Goal: Check status: Check status

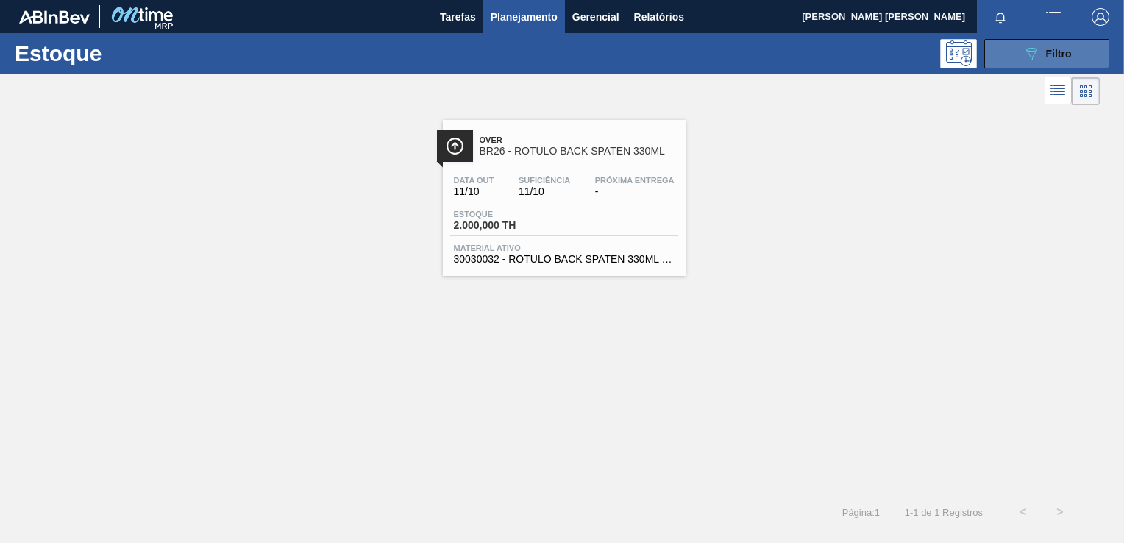
click at [1065, 49] on span "Filtro" at bounding box center [1059, 54] width 26 height 12
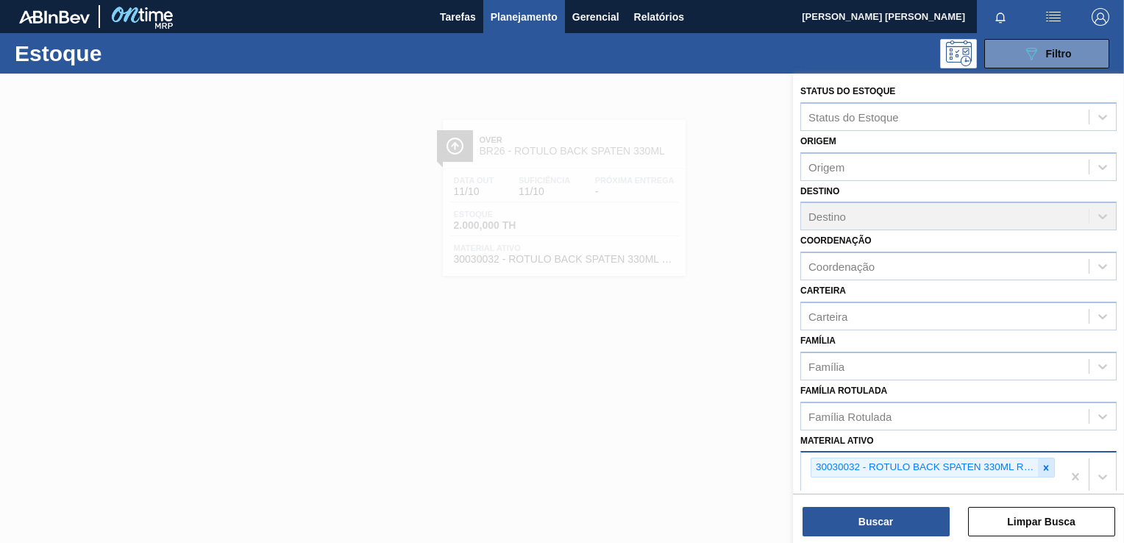
click at [1045, 465] on icon at bounding box center [1046, 467] width 5 height 5
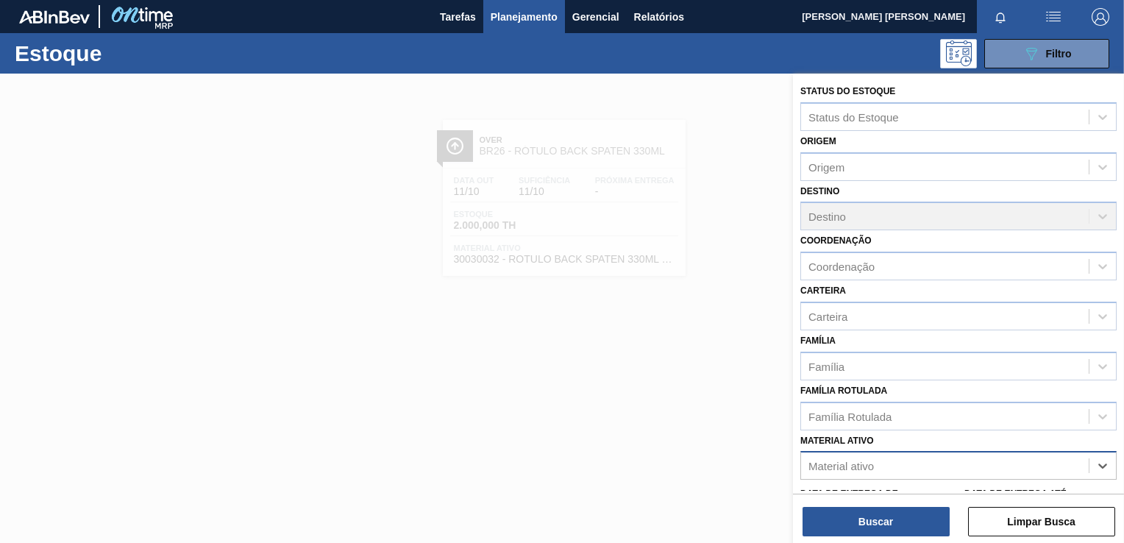
scroll to position [2, 0]
paste ativo "30033650"
type ativo "30033650"
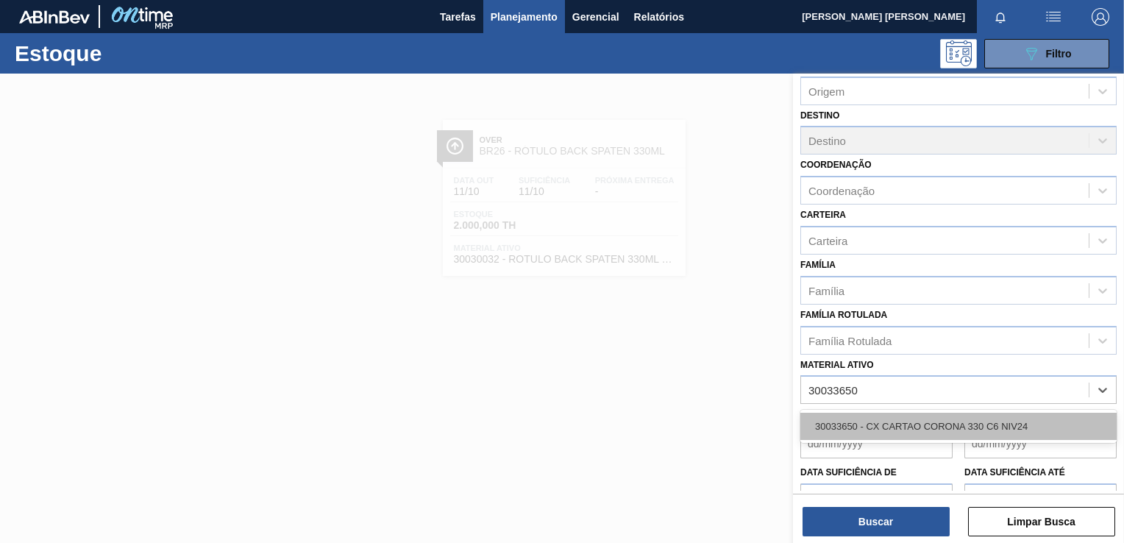
click at [876, 428] on div "30033650 - CX CARTAO CORONA 330 C6 NIV24" at bounding box center [959, 426] width 316 height 27
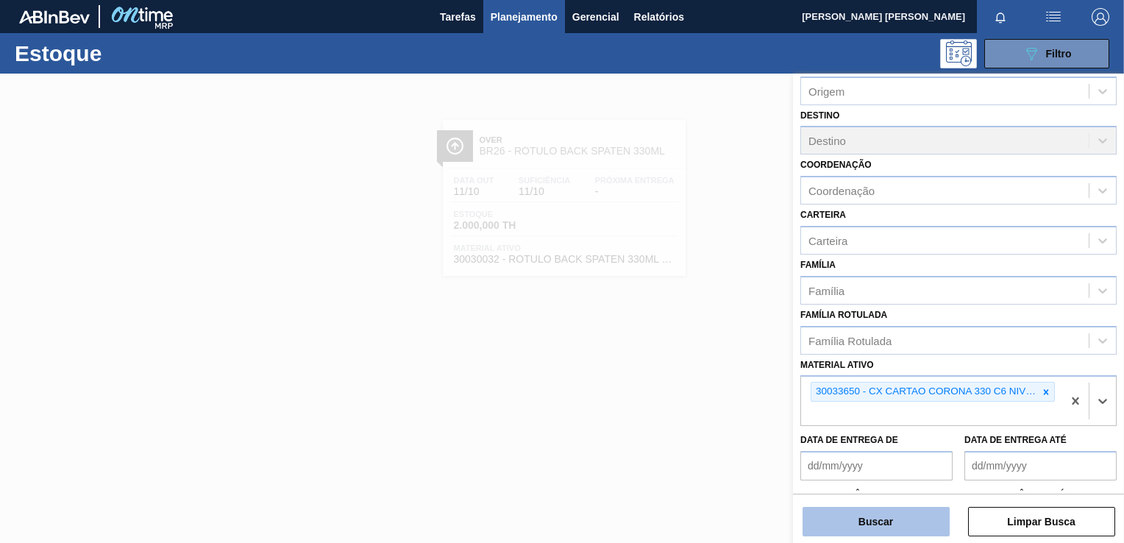
click at [895, 514] on button "Buscar" at bounding box center [876, 521] width 147 height 29
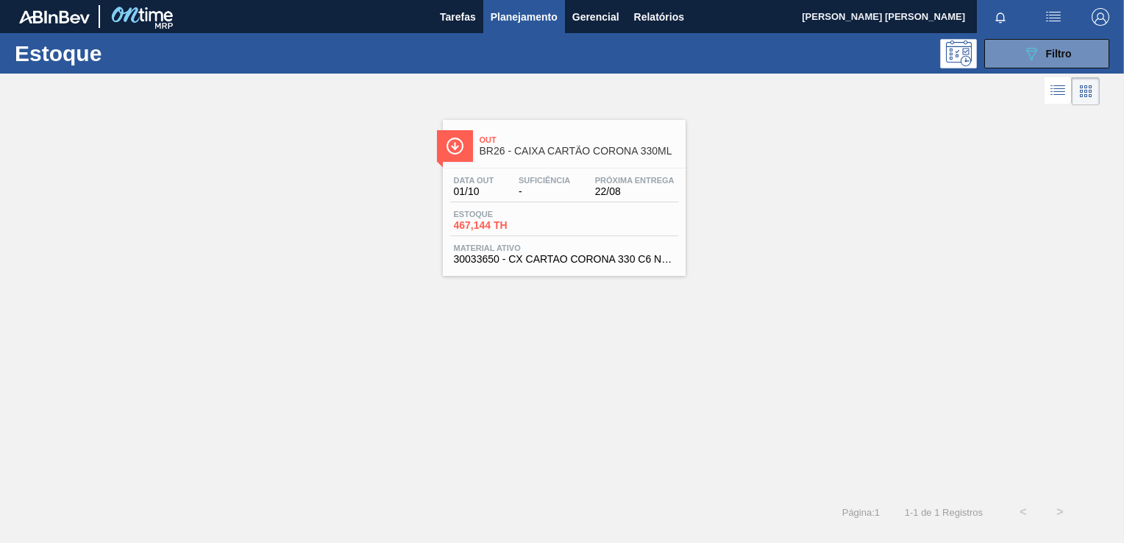
click at [553, 181] on span "Suficiência" at bounding box center [545, 180] width 52 height 9
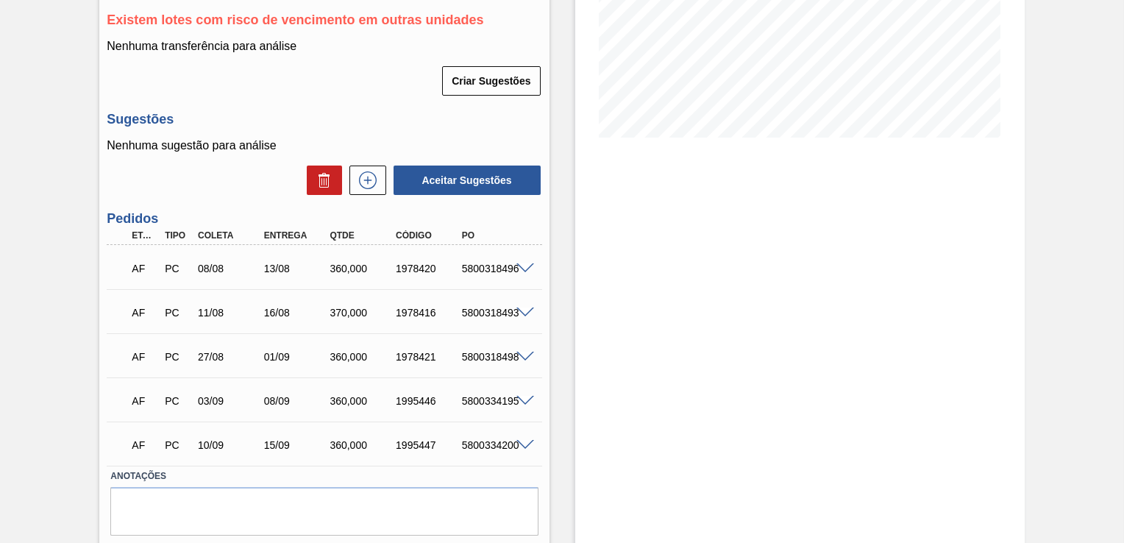
scroll to position [294, 0]
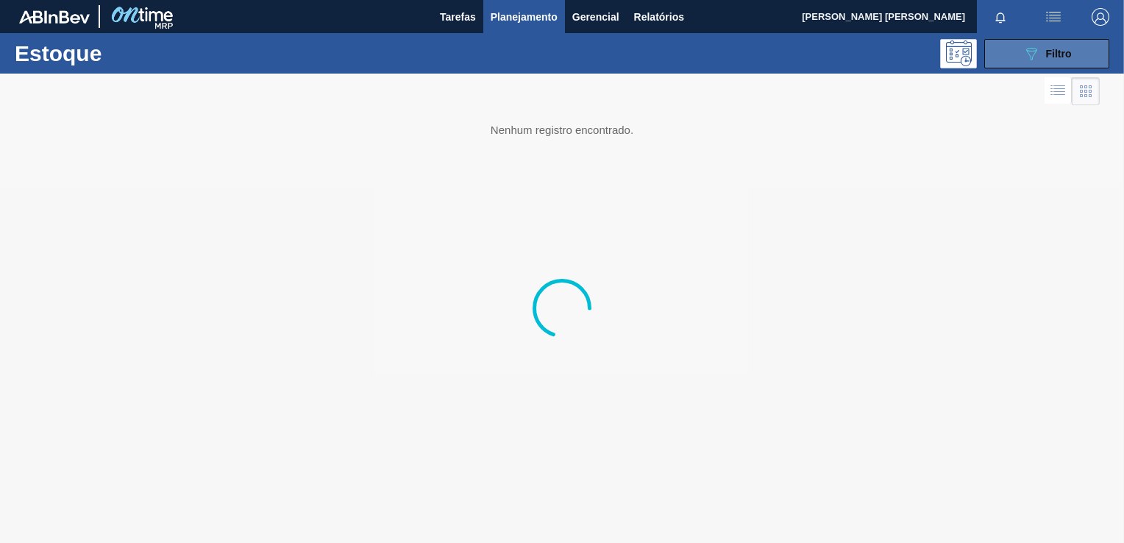
click at [1015, 53] on button "089F7B8B-B2A5-4AFE-B5C0-19BA573D28AC Filtro" at bounding box center [1047, 53] width 125 height 29
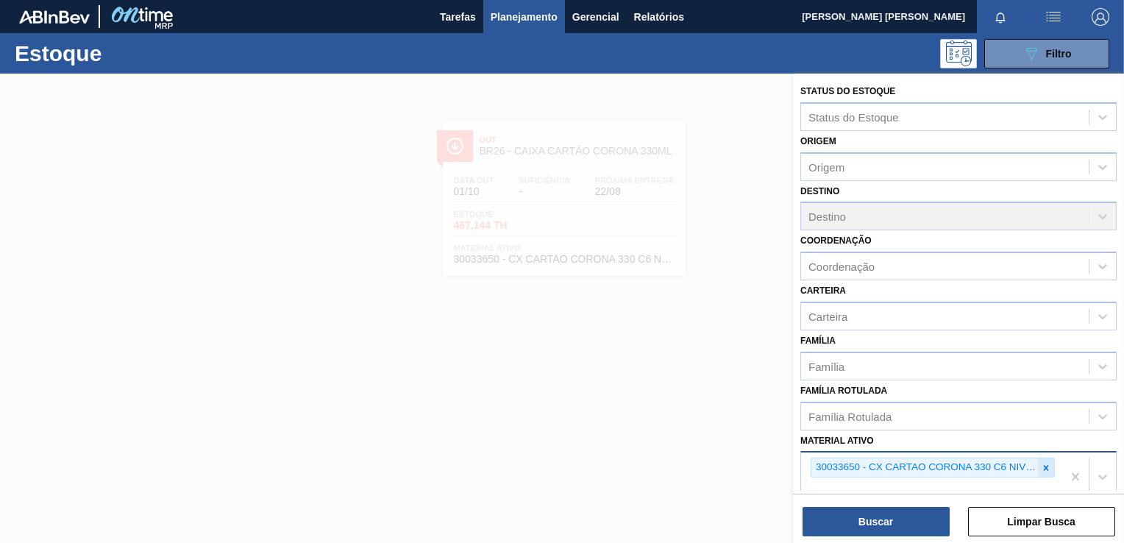
click at [1044, 465] on icon at bounding box center [1046, 467] width 5 height 5
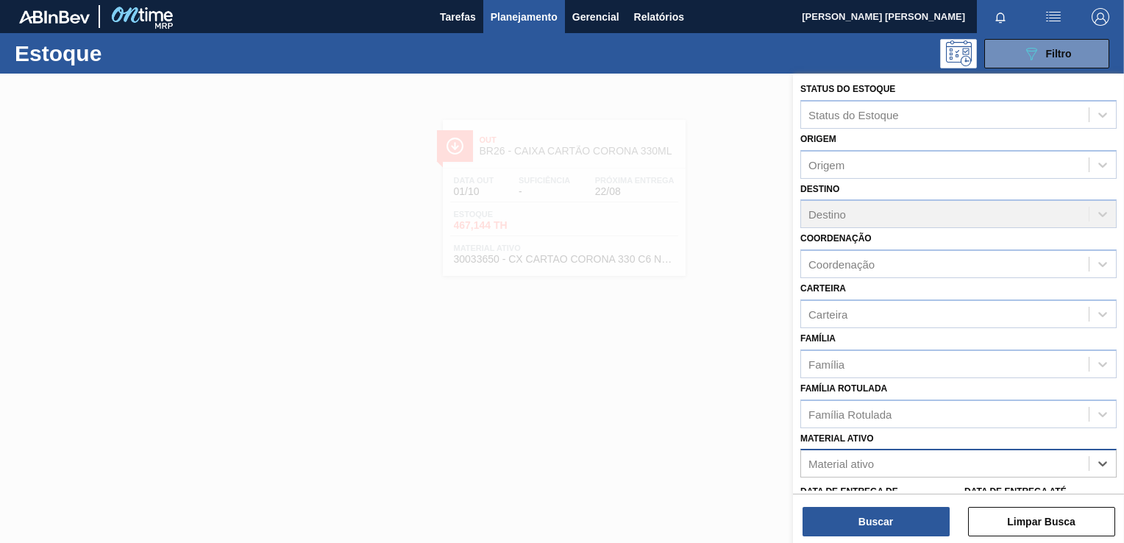
paste ativo "30004808"
type ativo "30004808"
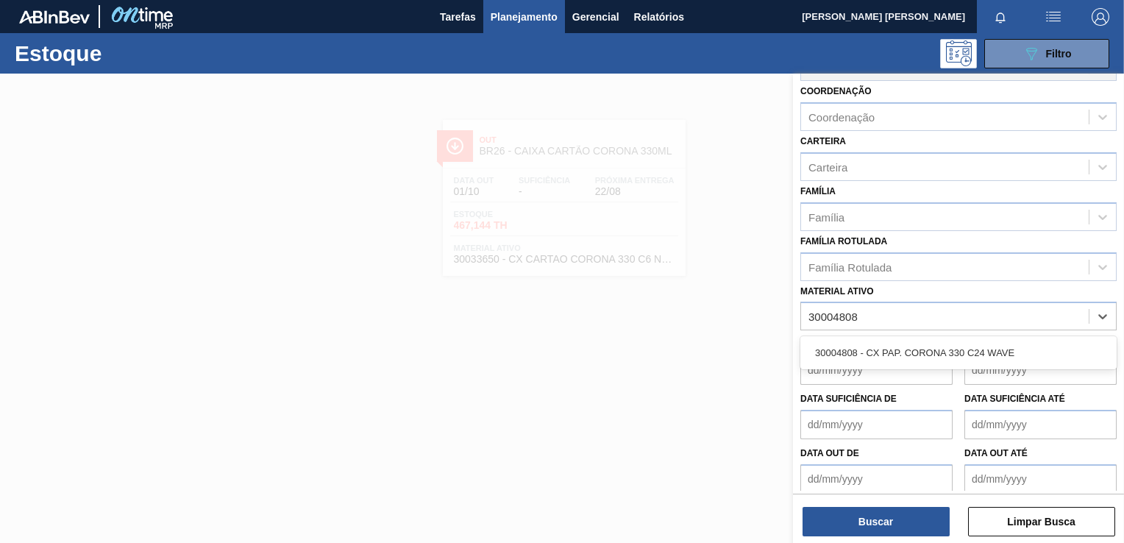
scroll to position [156, 0]
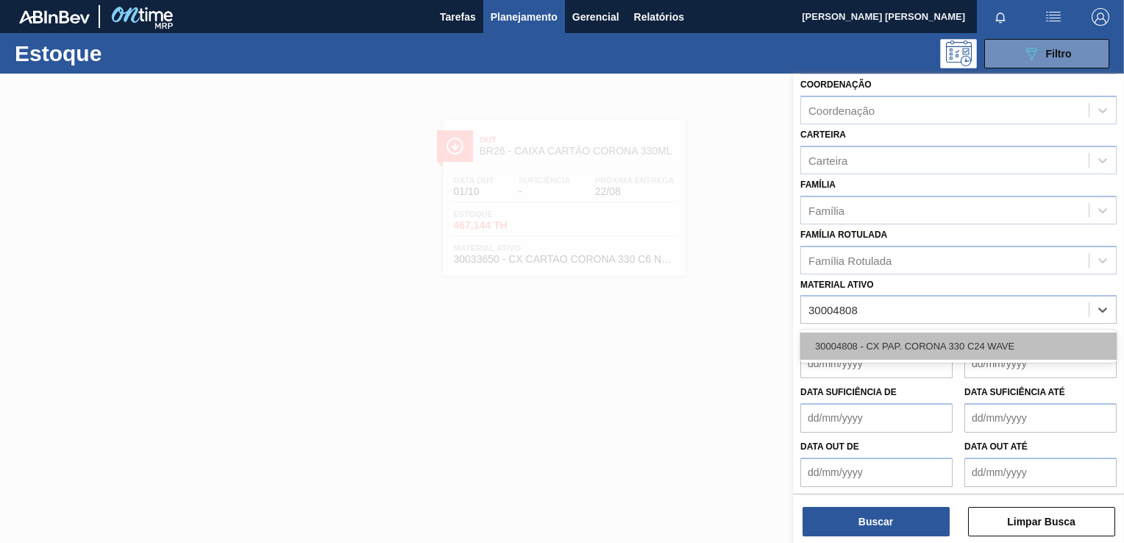
click at [932, 346] on div "30004808 - CX PAP. CORONA 330 C24 WAVE" at bounding box center [959, 346] width 316 height 27
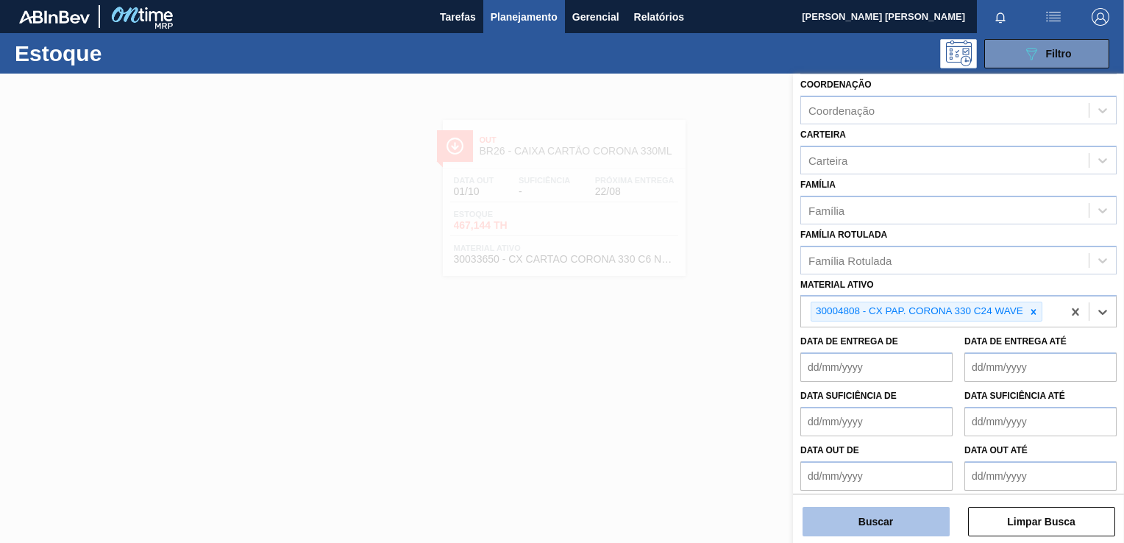
click at [868, 533] on button "Buscar" at bounding box center [876, 521] width 147 height 29
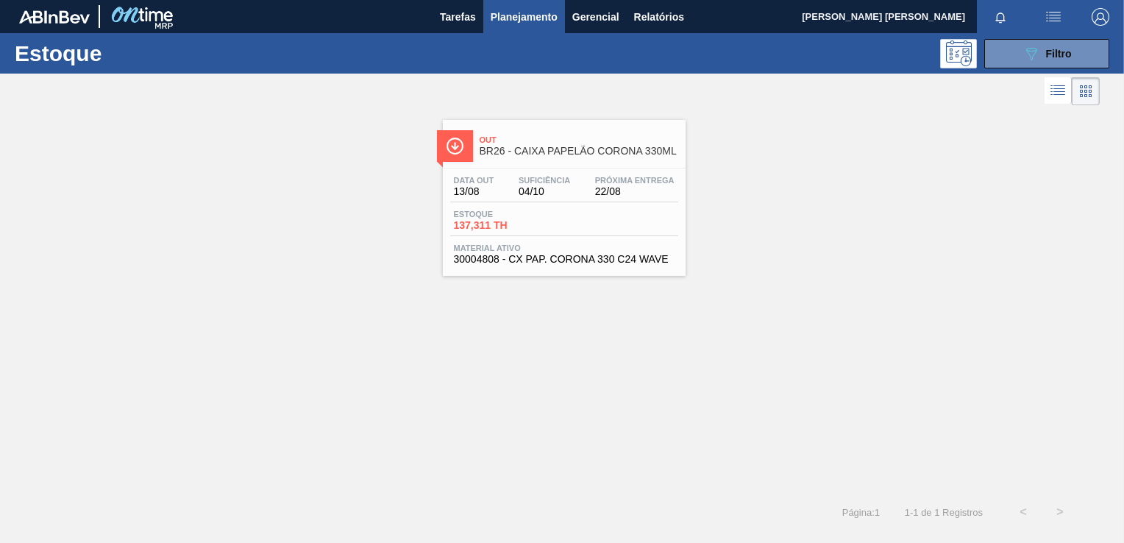
click at [603, 193] on span "22/08" at bounding box center [634, 191] width 79 height 11
